Goal: Transaction & Acquisition: Book appointment/travel/reservation

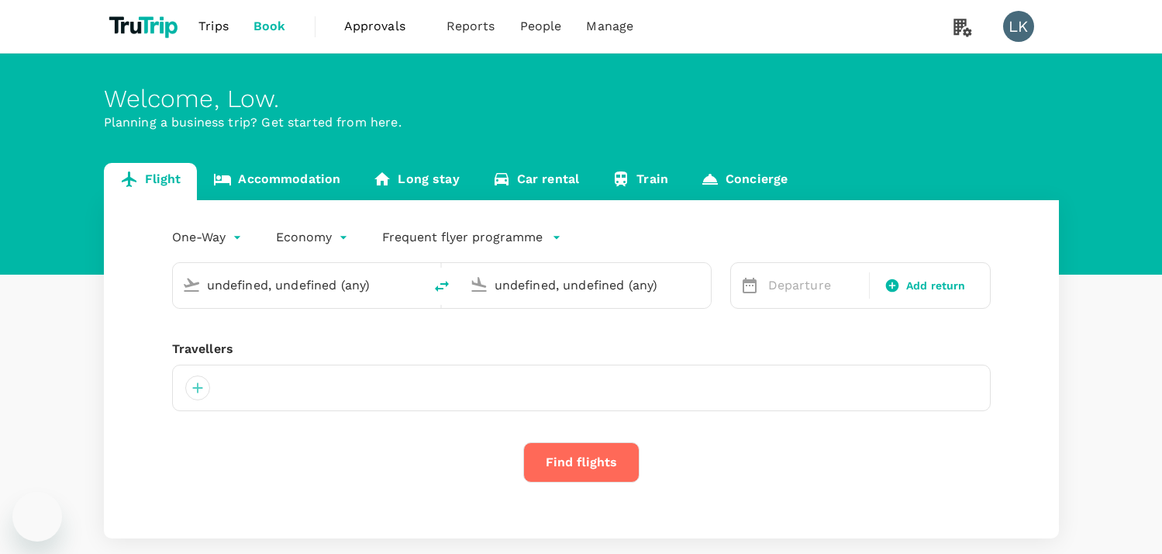
type input "[PERSON_NAME][GEOGRAPHIC_DATA] (LOS)"
type input "[GEOGRAPHIC_DATA] ([GEOGRAPHIC_DATA]), [GEOGRAPHIC_DATA] (any)"
type input "[PERSON_NAME][GEOGRAPHIC_DATA] (LOS)"
type input "[GEOGRAPHIC_DATA] ([GEOGRAPHIC_DATA]), [GEOGRAPHIC_DATA] (any)"
type input "[PERSON_NAME][GEOGRAPHIC_DATA] (LOS)"
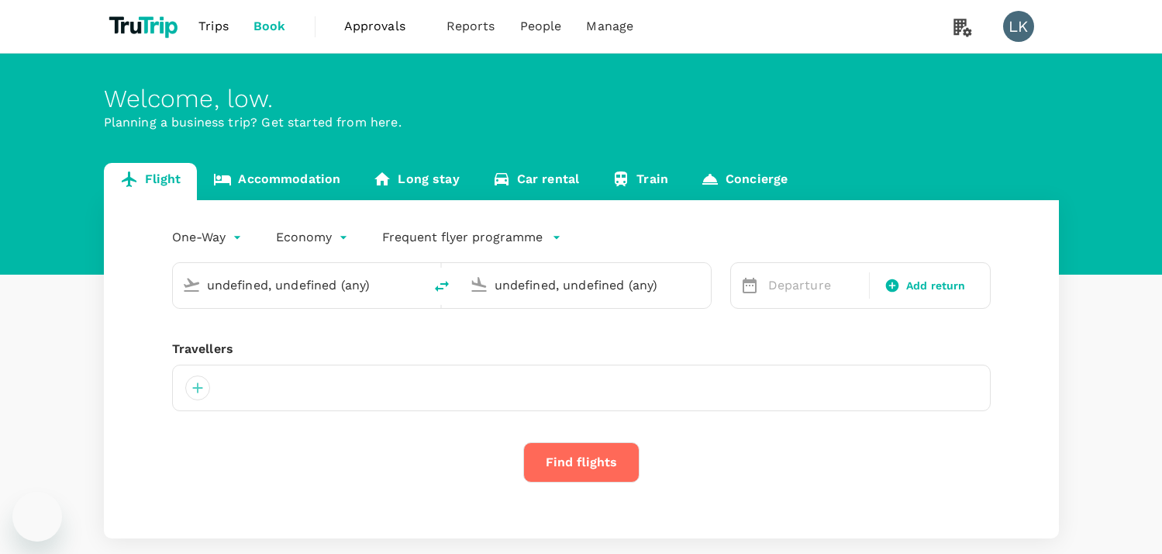
type input "[GEOGRAPHIC_DATA] ([GEOGRAPHIC_DATA]), [GEOGRAPHIC_DATA] (any)"
